Goal: Information Seeking & Learning: Learn about a topic

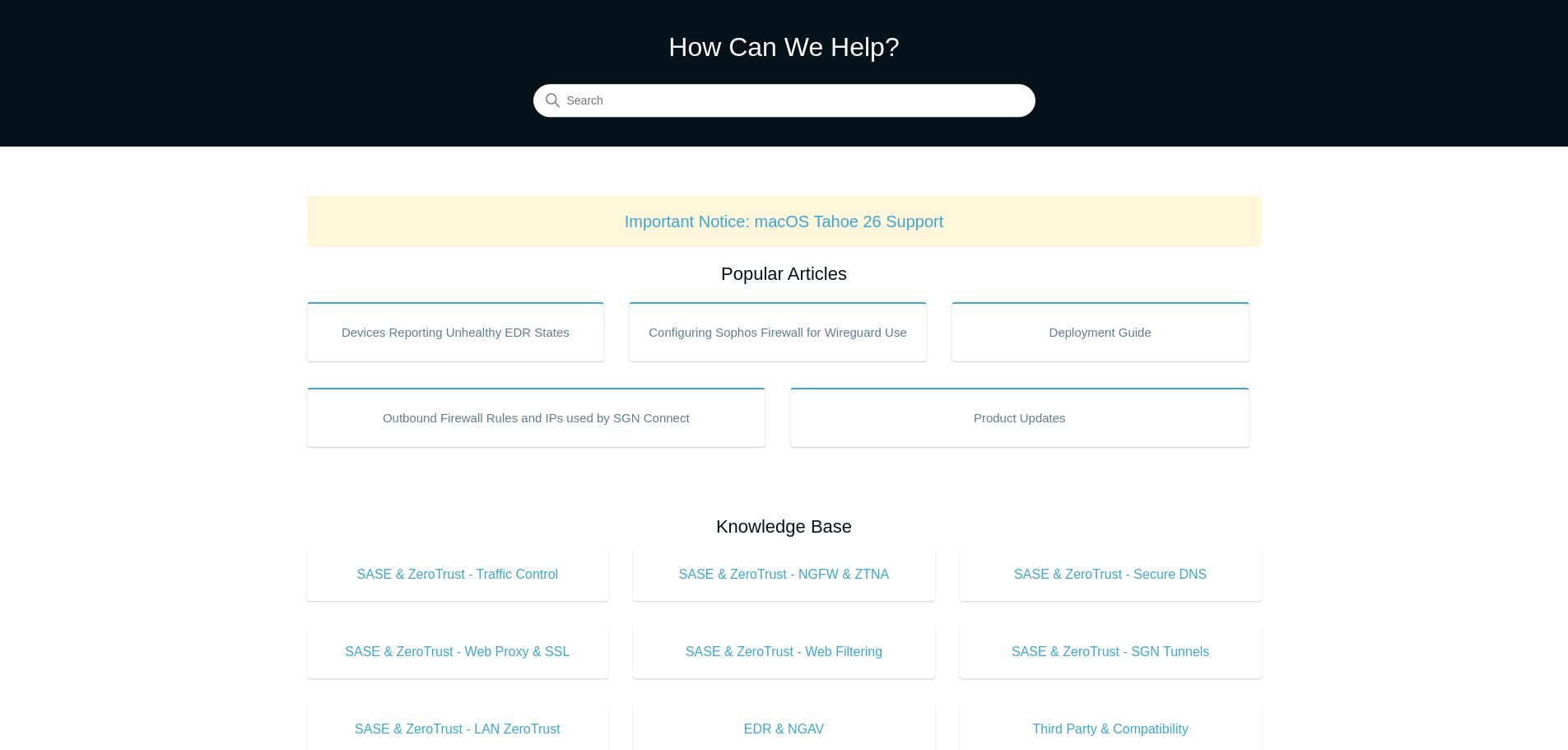
scroll to position [25, 0]
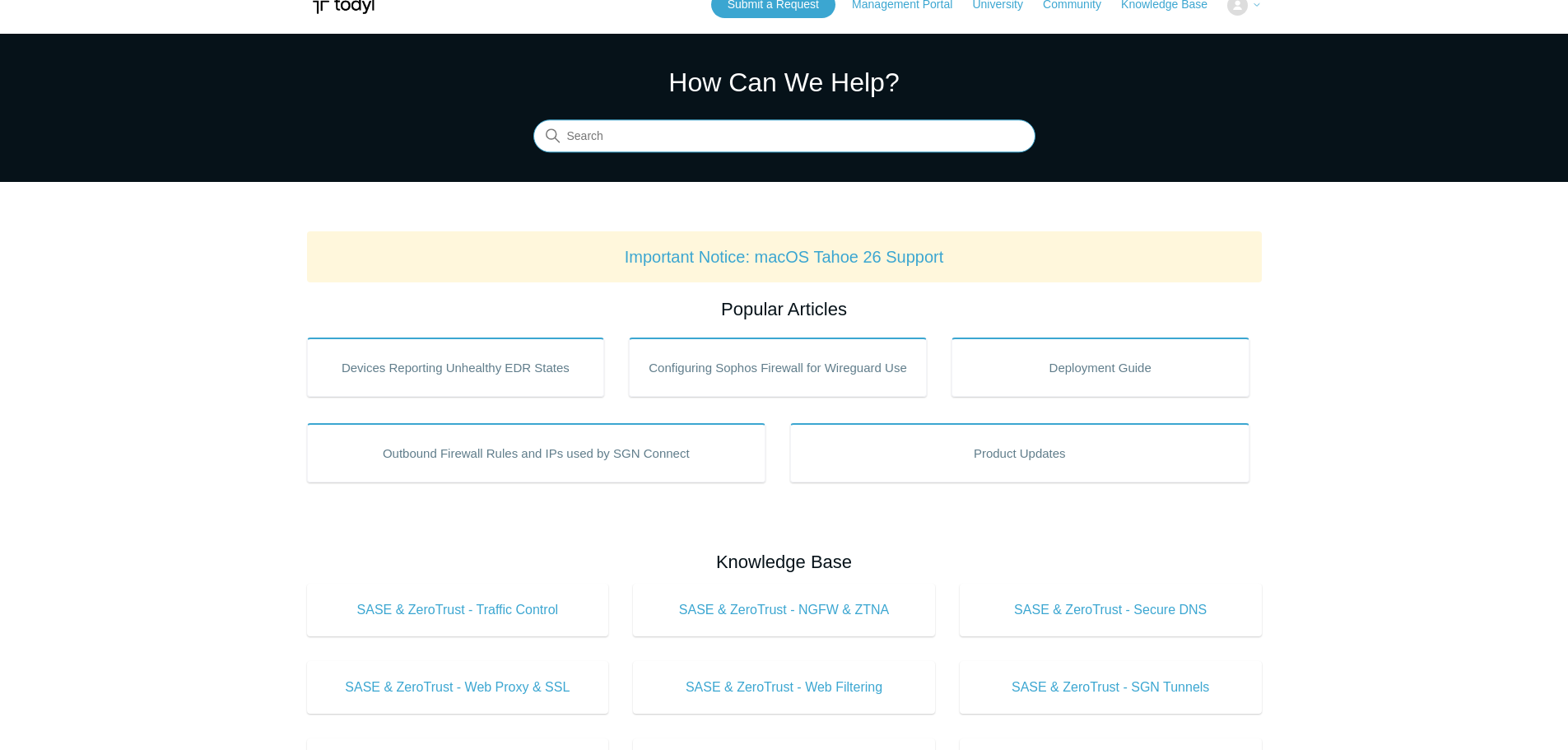
click at [633, 139] on input "Search" at bounding box center [784, 136] width 502 height 33
type input "trAVEL"
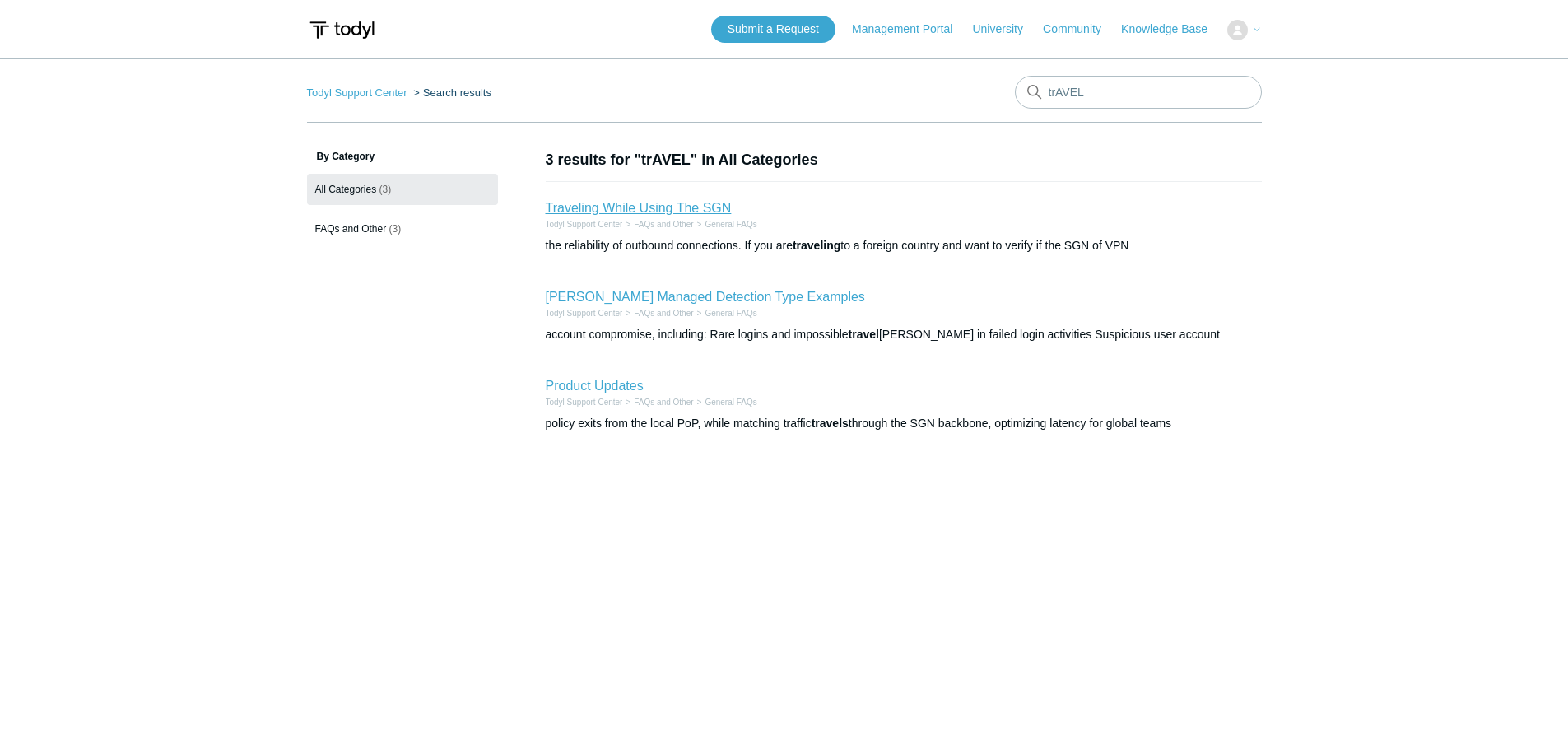
click at [630, 207] on link "Traveling While Using The SGN" at bounding box center [639, 208] width 186 height 14
